Goal: Find contact information

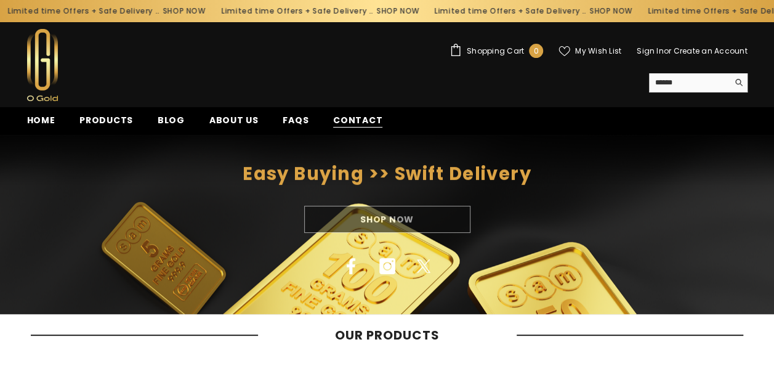
click at [367, 118] on span "Contact" at bounding box center [357, 120] width 49 height 13
